Goal: Use online tool/utility: Utilize a website feature to perform a specific function

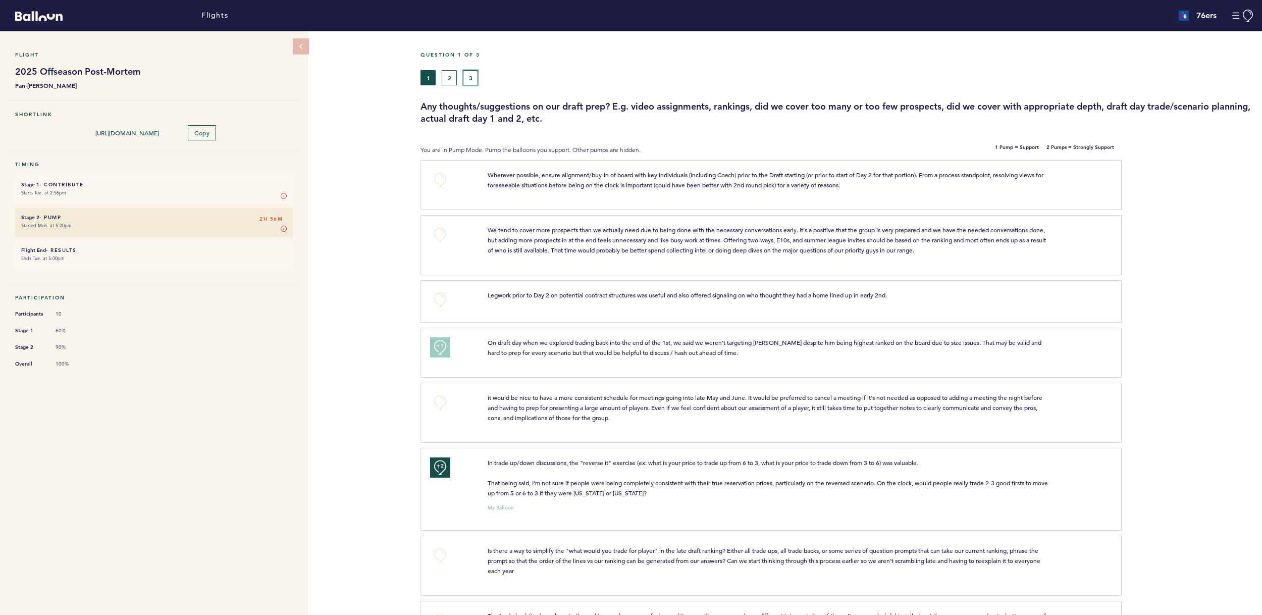
click at [469, 79] on button "3" at bounding box center [470, 77] width 15 height 15
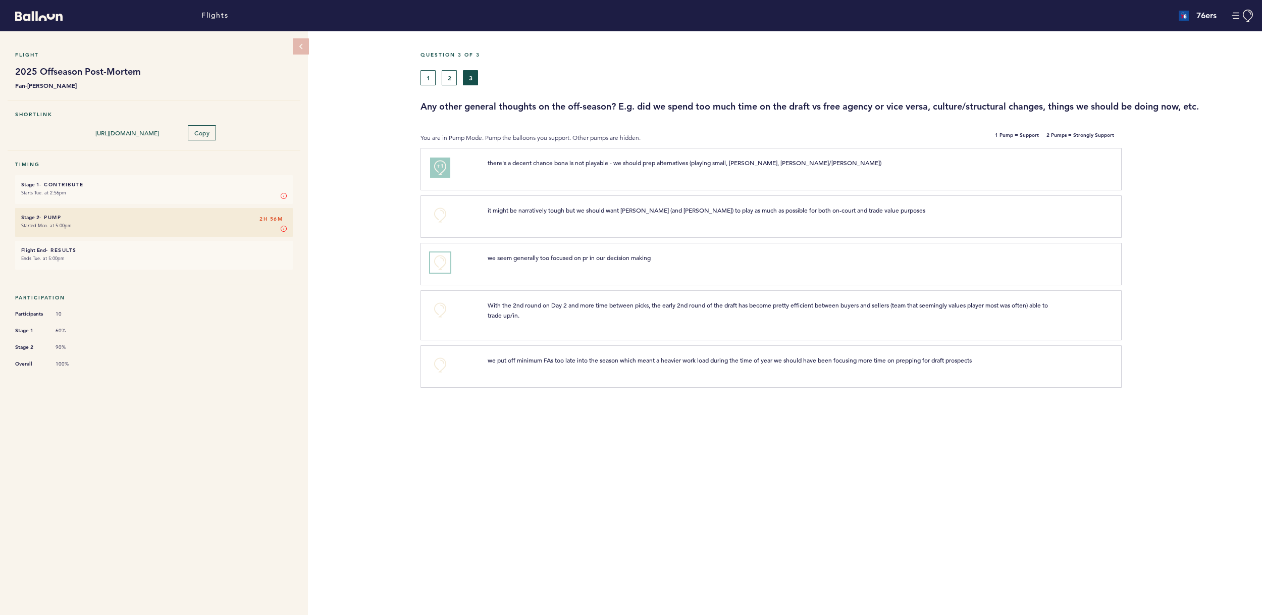
click at [438, 269] on button "+0" at bounding box center [440, 262] width 20 height 20
click at [451, 82] on button "2" at bounding box center [449, 77] width 15 height 15
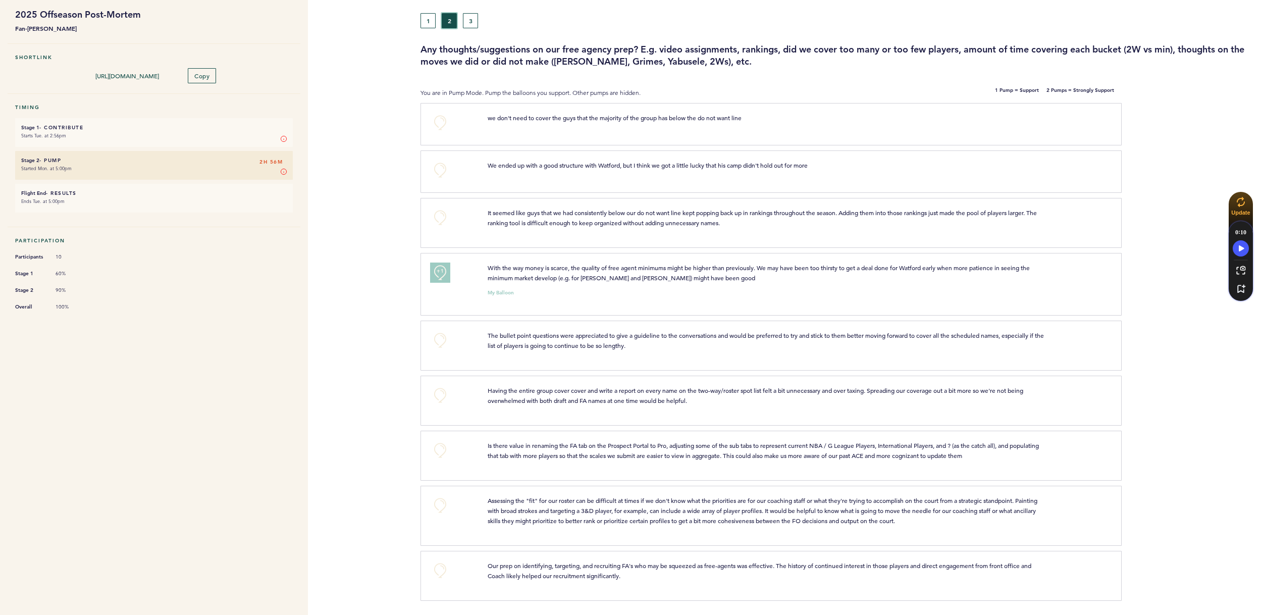
scroll to position [58, 0]
click at [430, 13] on button "1" at bounding box center [427, 20] width 15 height 15
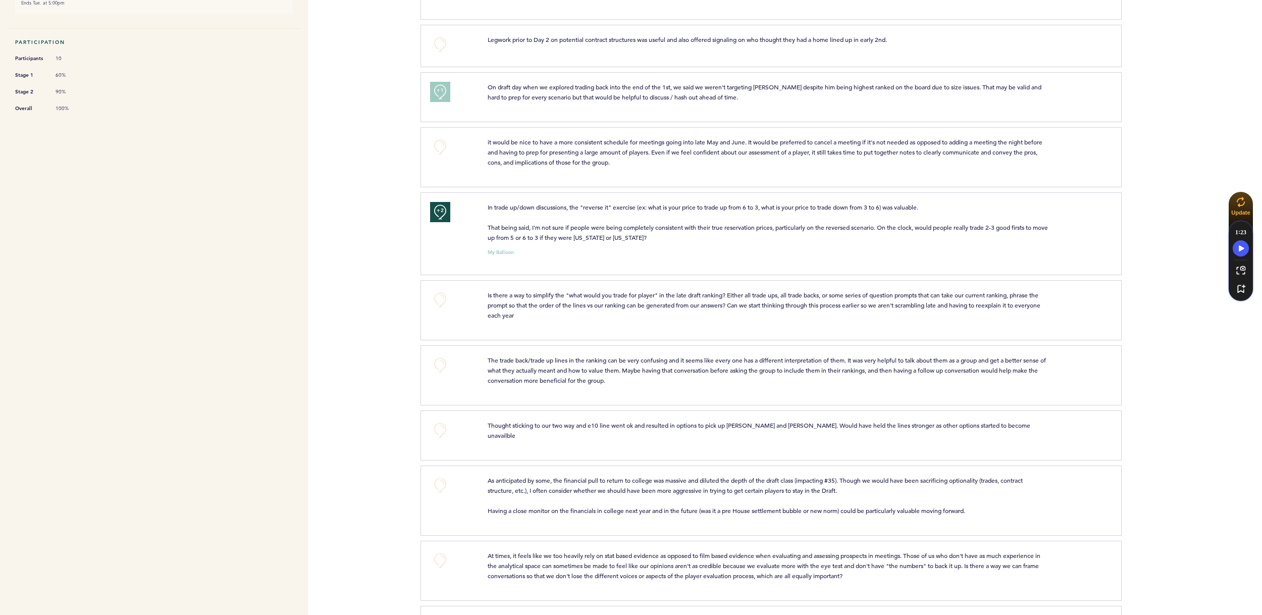
scroll to position [296, 0]
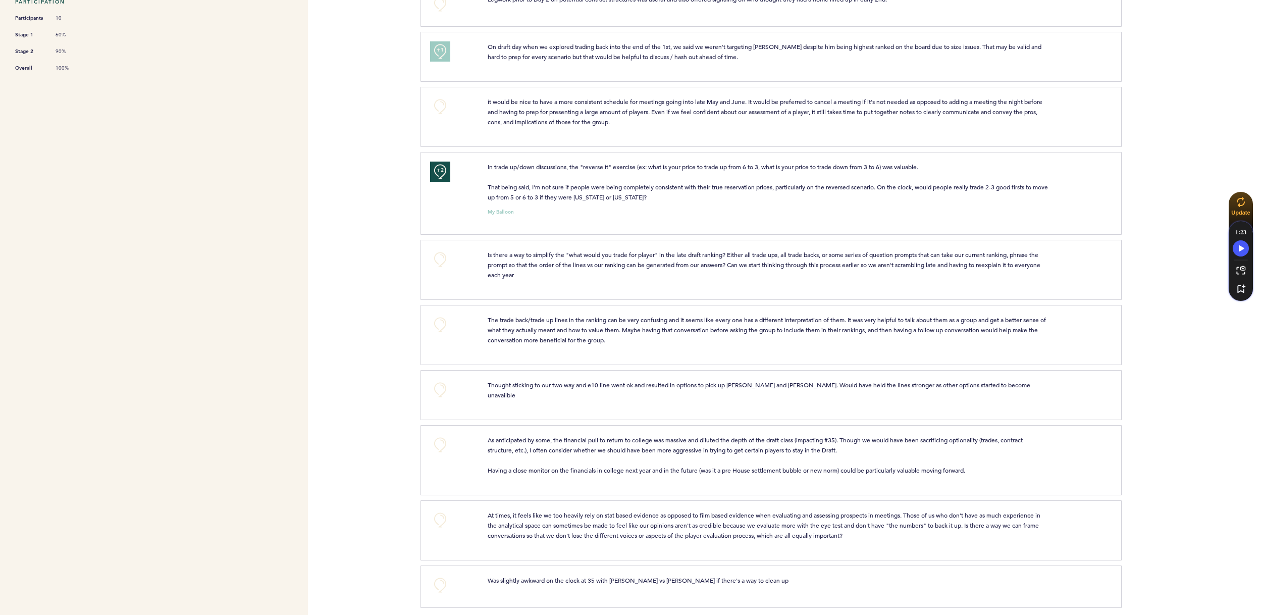
click at [1184, 389] on div at bounding box center [1191, 398] width 140 height 52
click at [1175, 396] on div at bounding box center [1191, 398] width 140 height 52
